Goal: Task Accomplishment & Management: Use online tool/utility

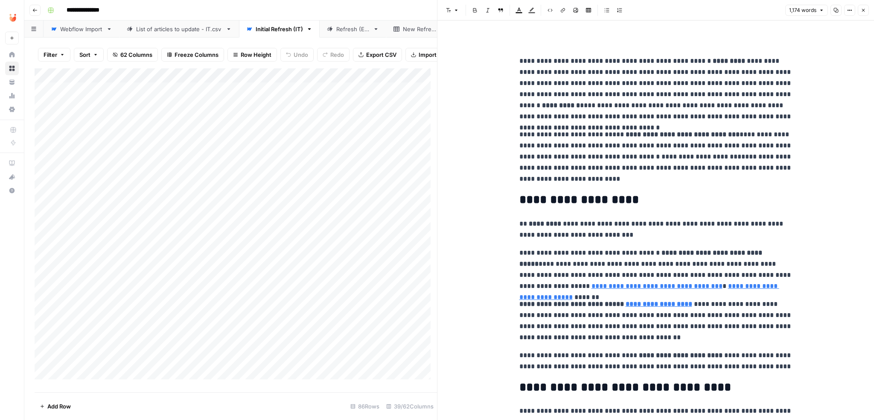
click at [865, 11] on icon "button" at bounding box center [863, 10] width 5 height 5
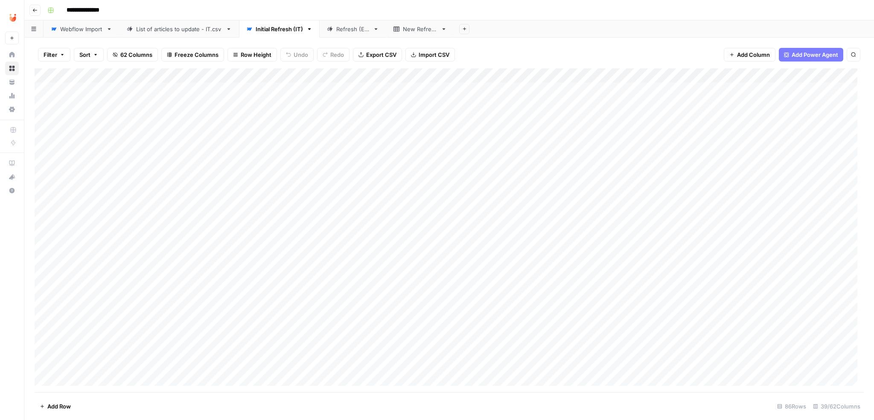
click at [360, 30] on div "Refresh (ES)" at bounding box center [352, 29] width 33 height 9
